Goal: Transaction & Acquisition: Purchase product/service

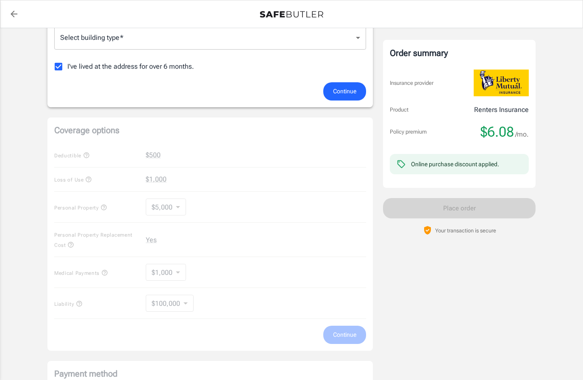
scroll to position [233, 0]
click at [170, 151] on div "Coverage options Deductible $500 Loss of Use $1,000 Personal Property $5,000 50…" at bounding box center [210, 233] width 326 height 233
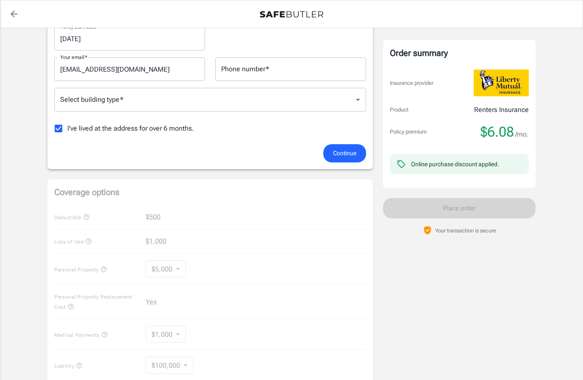
scroll to position [171, 0]
click at [350, 144] on button "Continue" at bounding box center [344, 153] width 43 height 18
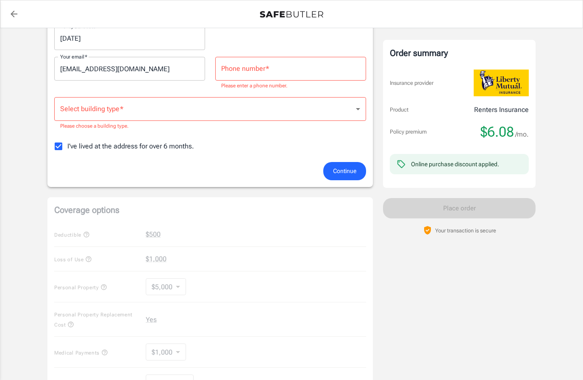
click at [306, 73] on input "Phone number   *" at bounding box center [290, 69] width 151 height 24
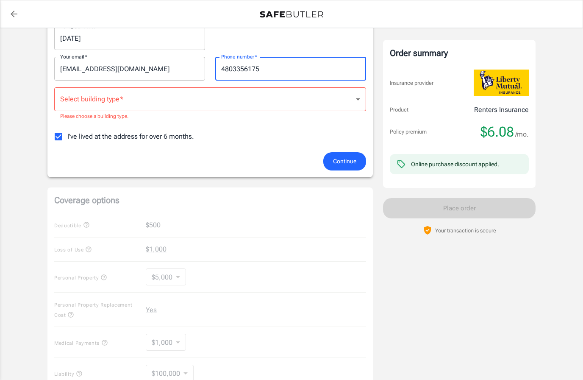
type input "4803356175"
click at [276, 105] on body "Policy premium $ 6.08 /mo Liberty Mutual Renters Insurance [STREET_ADDRESS][PER…" at bounding box center [291, 234] width 583 height 810
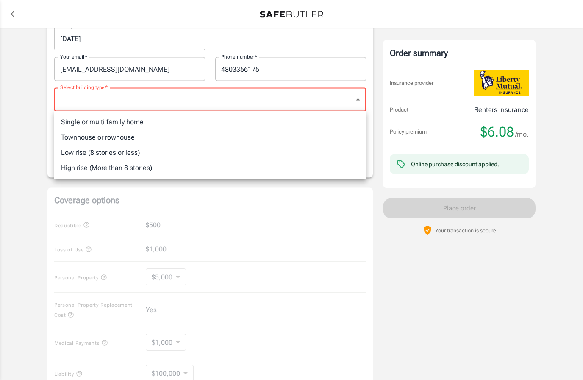
scroll to position [171, 0]
click at [136, 153] on li "Low rise (8 stories or less)" at bounding box center [210, 152] width 312 height 15
type input "lowrise"
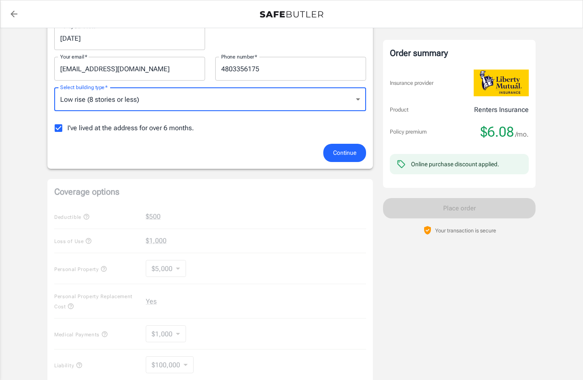
click at [352, 153] on span "Continue" at bounding box center [344, 152] width 23 height 11
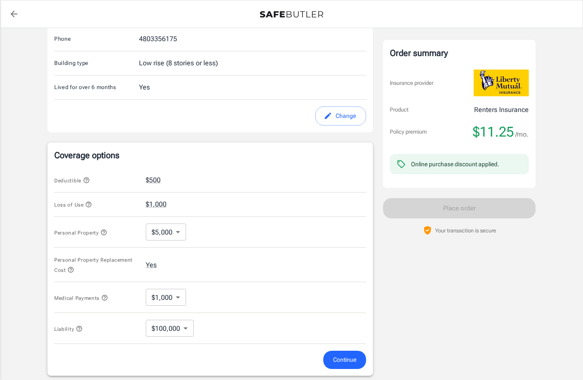
scroll to position [217, 0]
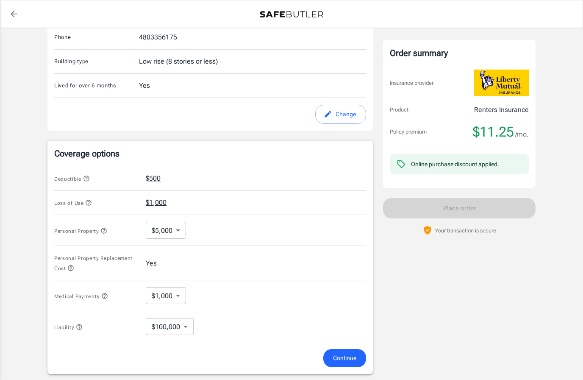
click at [161, 202] on button "$1,000" at bounding box center [156, 203] width 21 height 10
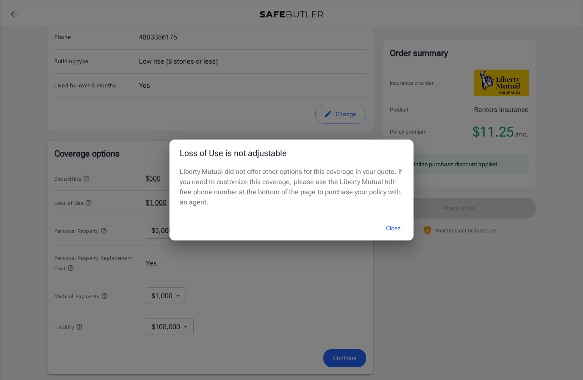
click at [399, 237] on button "Close" at bounding box center [393, 228] width 34 height 18
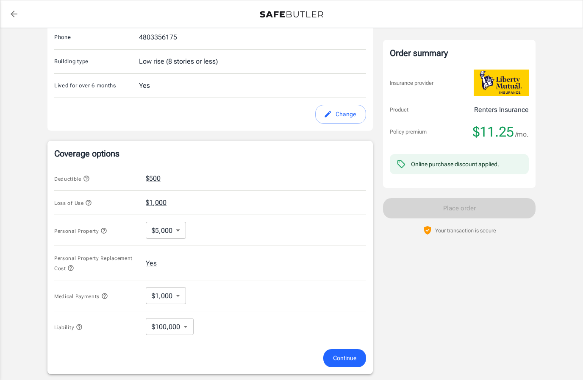
click at [188, 330] on body "Policy premium $ 11.25 /mo Liberty Mutual Renters Insurance [STREET_ADDRESS][PE…" at bounding box center [291, 187] width 583 height 809
click at [179, 346] on li "$100,000" at bounding box center [169, 345] width 47 height 15
click at [351, 357] on span "Continue" at bounding box center [344, 358] width 23 height 11
